Goal: Navigation & Orientation: Find specific page/section

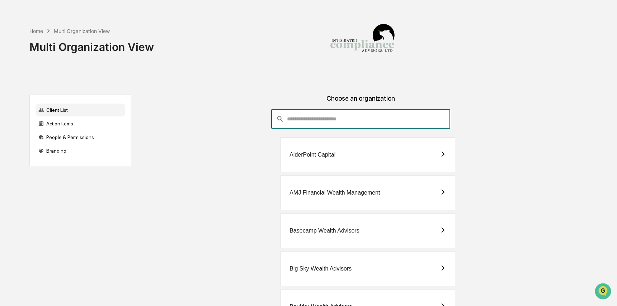
click at [346, 120] on input "consultant-dashboard__filter-organizations-search-bar" at bounding box center [368, 118] width 163 height 19
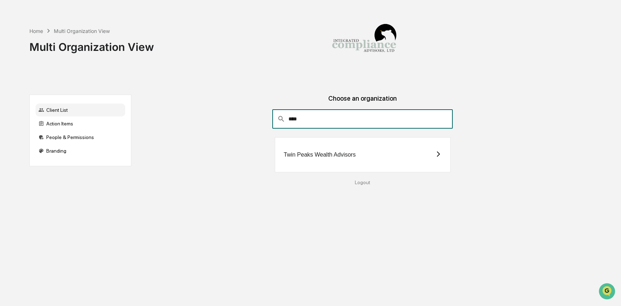
type input "****"
click at [331, 165] on div "Twin Peaks Wealth Advisors" at bounding box center [363, 154] width 176 height 35
